Goal: Find specific page/section: Find specific page/section

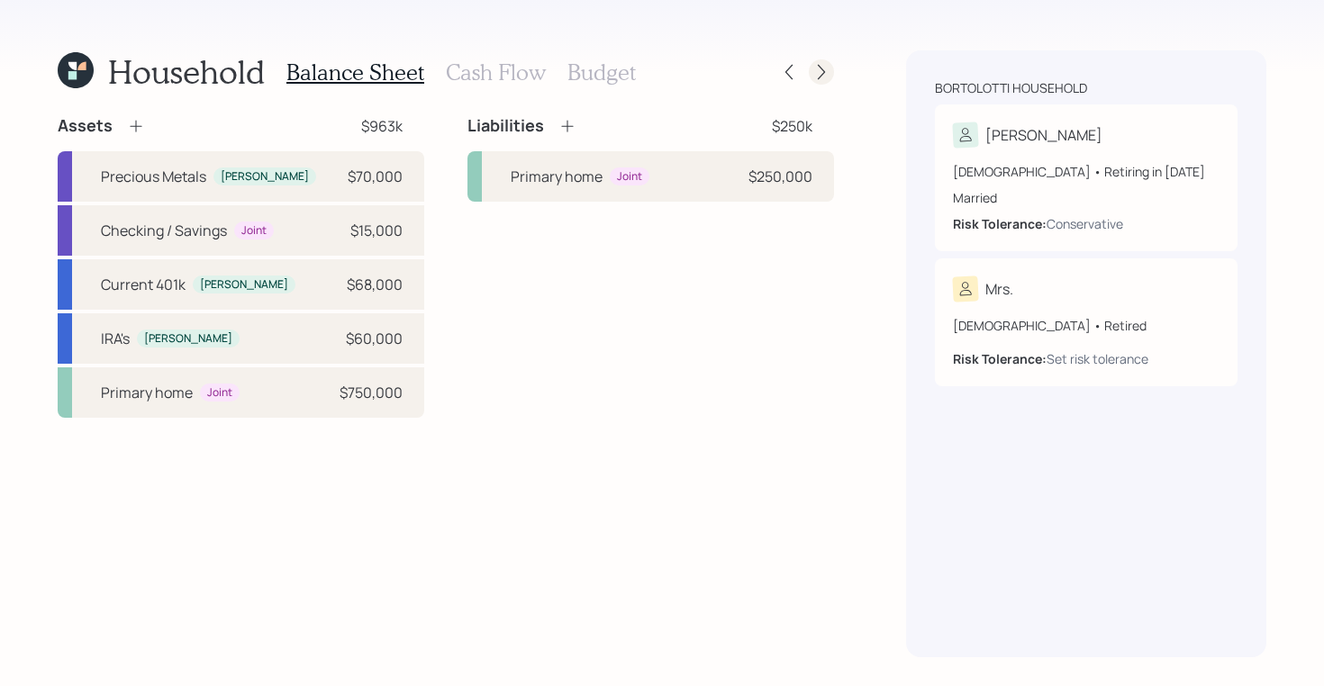
click at [821, 70] on icon at bounding box center [821, 72] width 18 height 18
